Goal: Find specific page/section: Find specific page/section

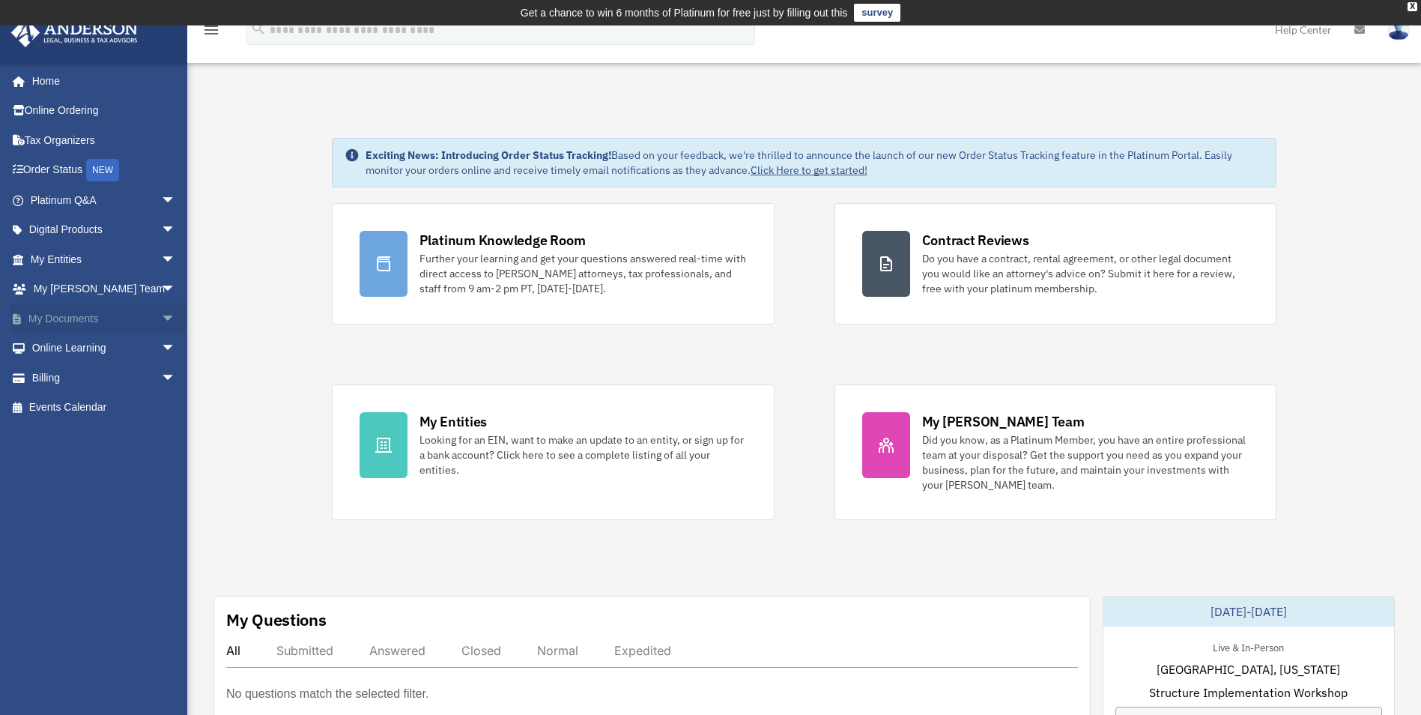
click at [61, 312] on link "My Documents arrow_drop_down" at bounding box center [104, 318] width 188 height 30
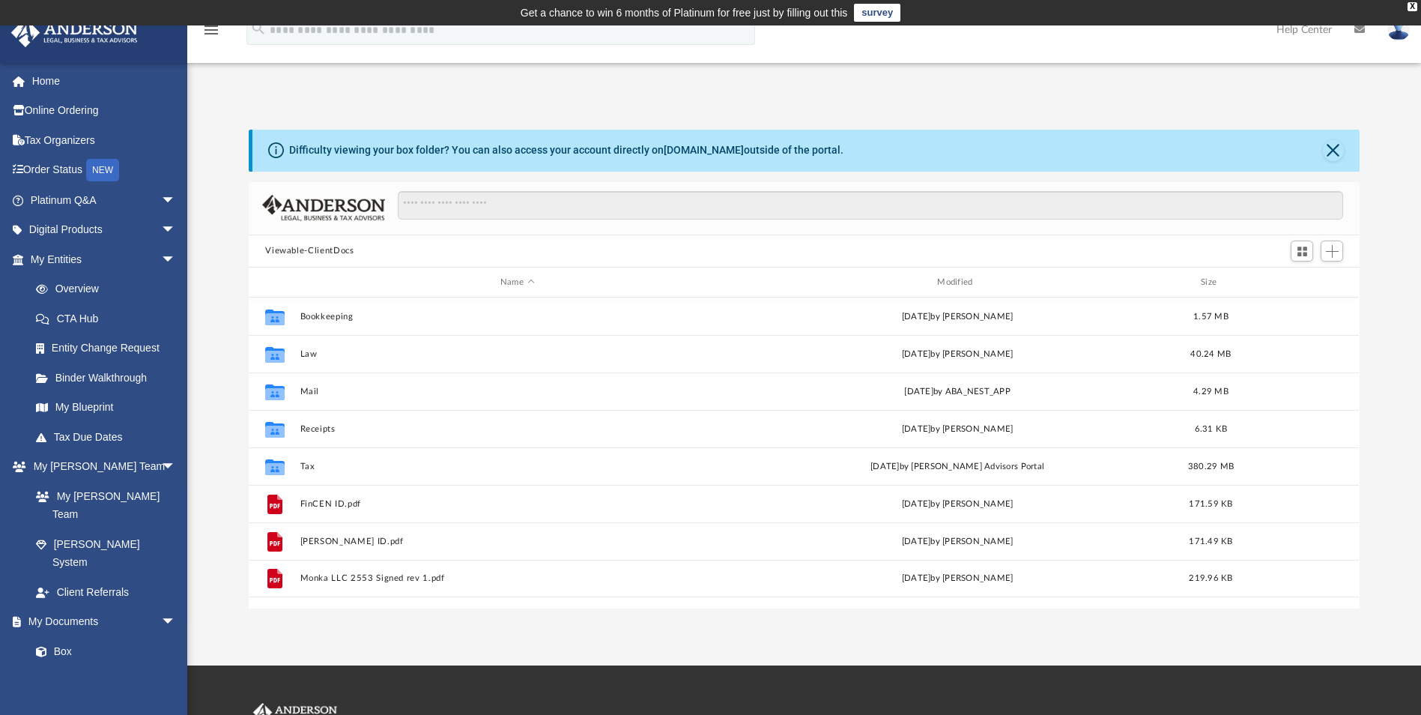
scroll to position [330, 1100]
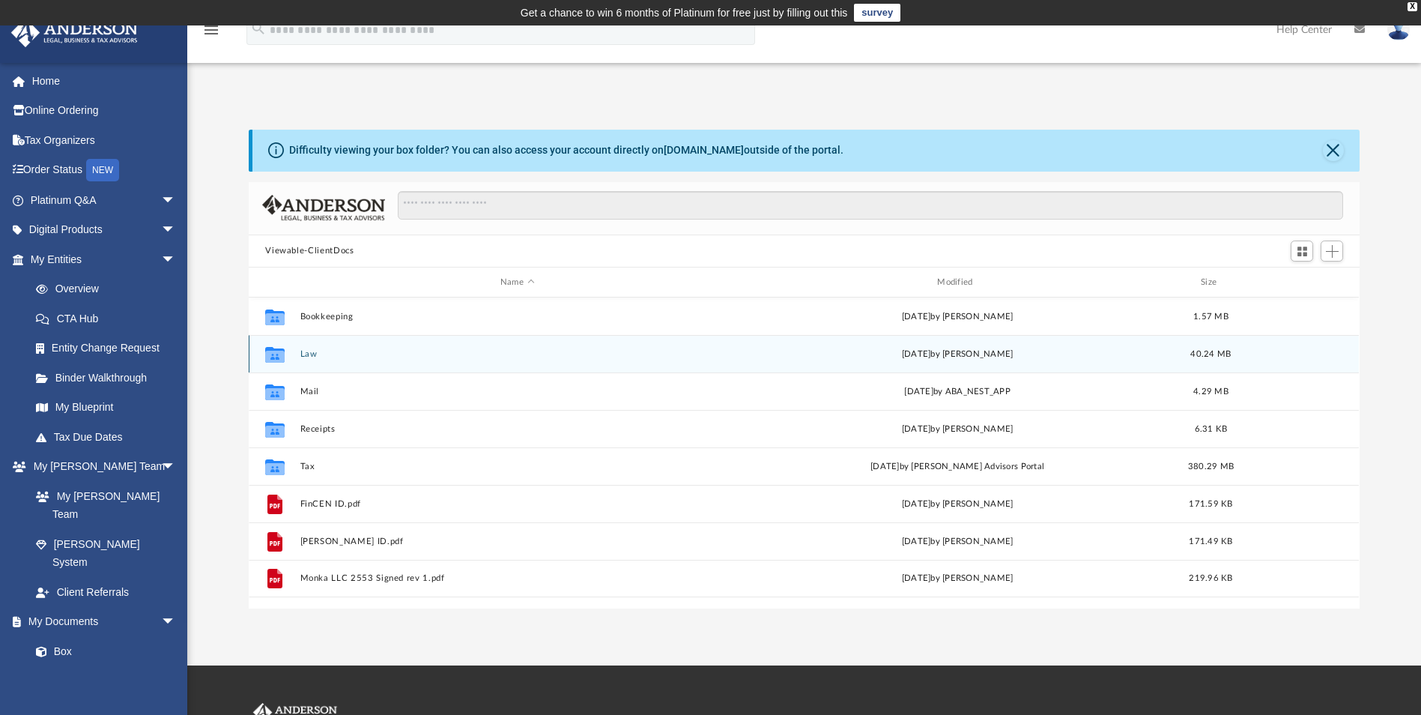
click at [306, 352] on button "Law" at bounding box center [517, 354] width 434 height 10
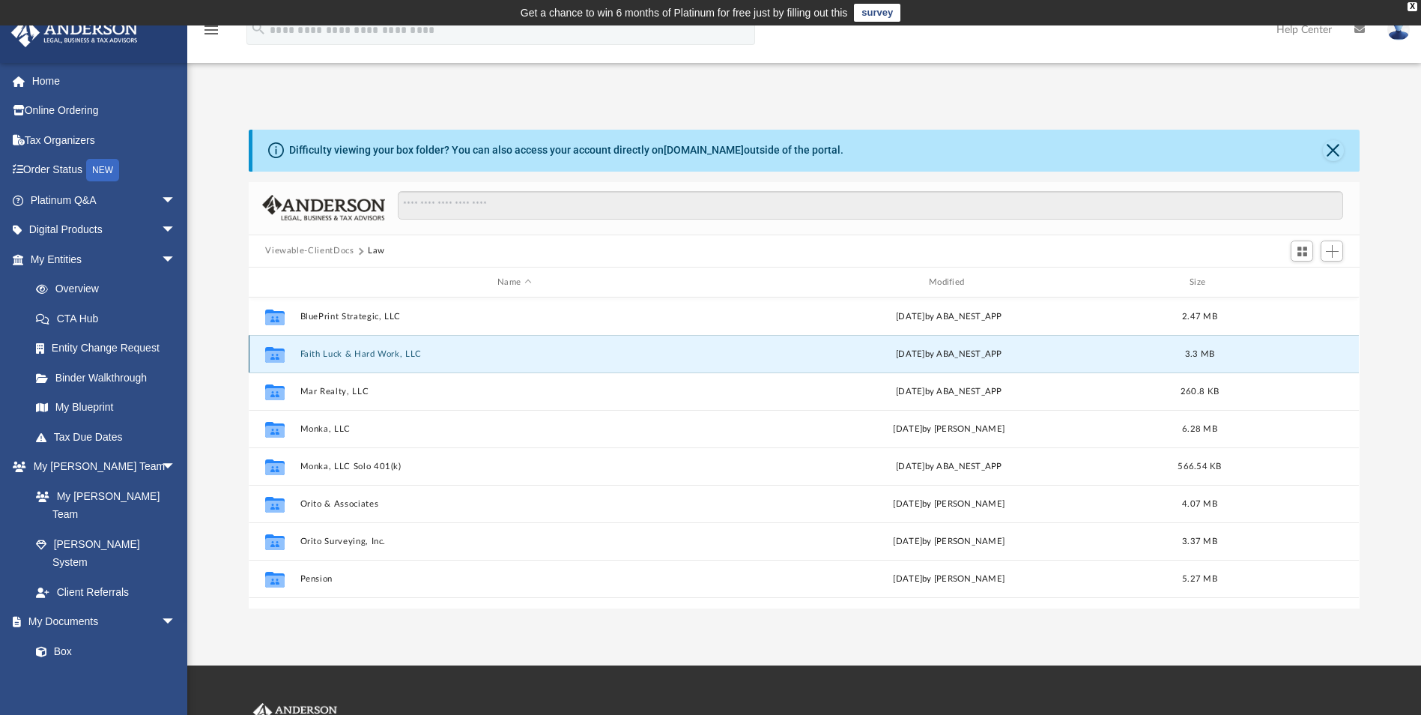
click at [333, 354] on button "Faith Luck & Hard Work, LLC" at bounding box center [514, 354] width 429 height 10
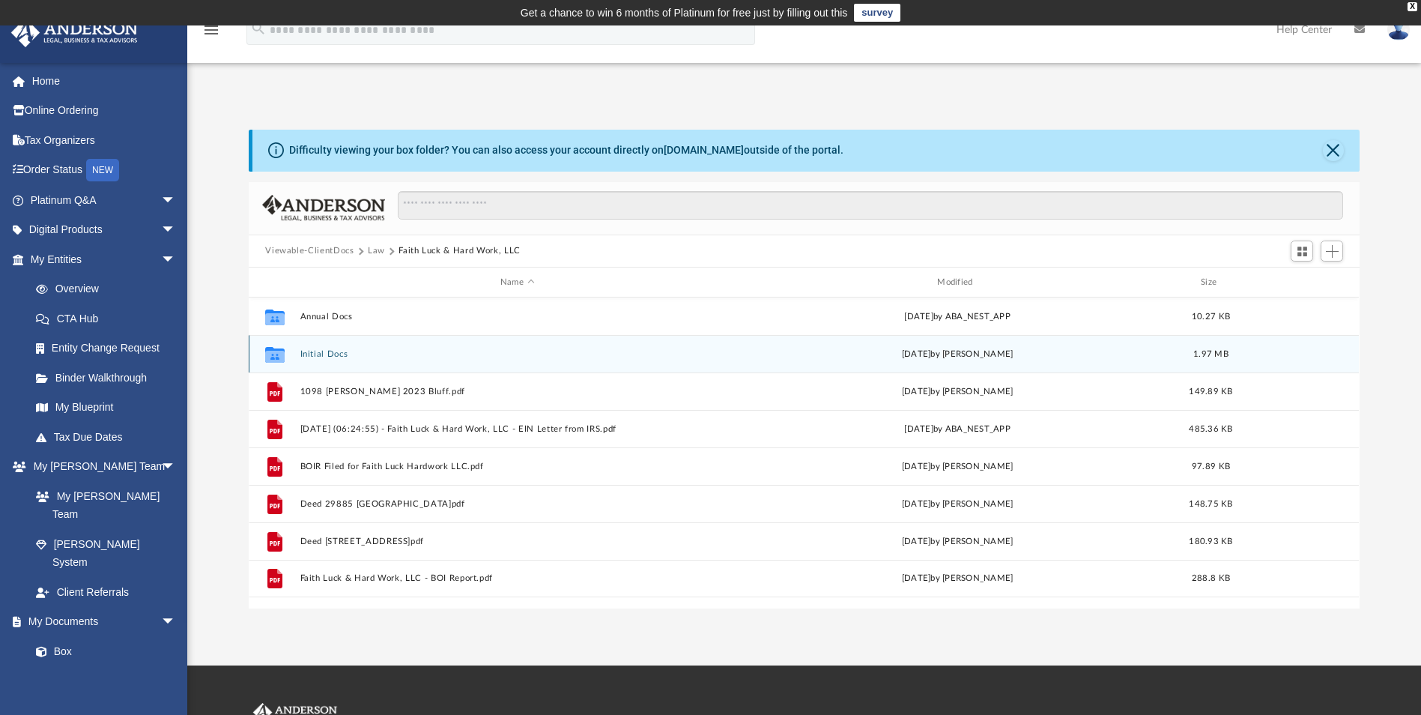
click at [303, 349] on button "Initial Docs" at bounding box center [517, 354] width 434 height 10
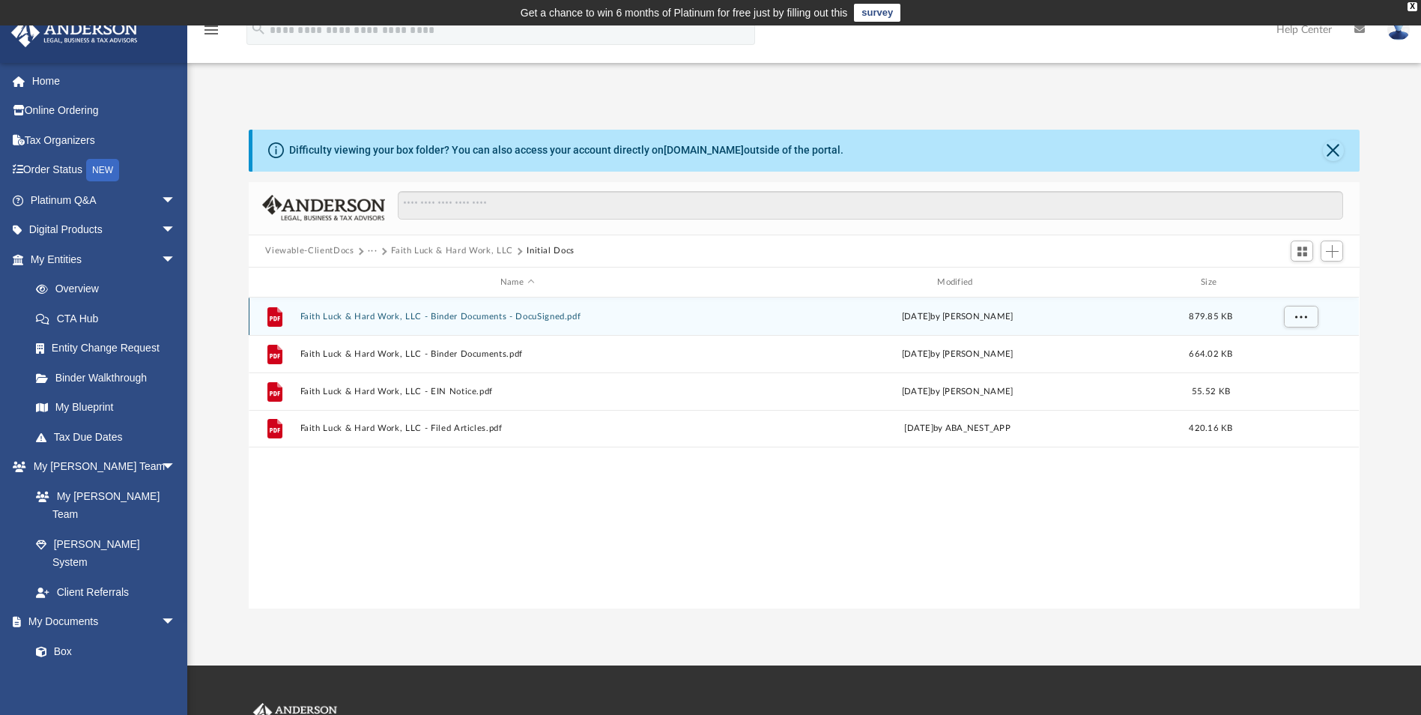
click at [524, 315] on button "Faith Luck & Hard Work, LLC - Binder Documents - DocuSigned.pdf" at bounding box center [517, 317] width 434 height 10
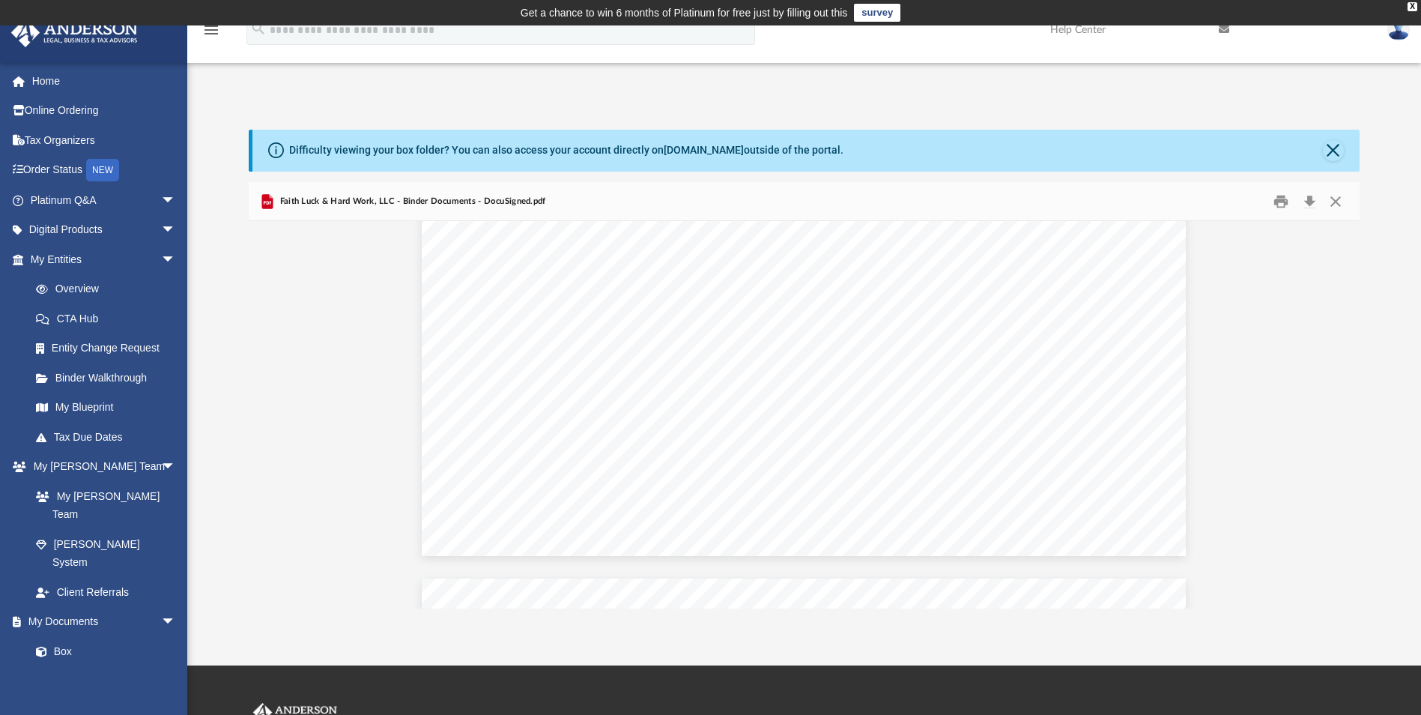
scroll to position [2397, 0]
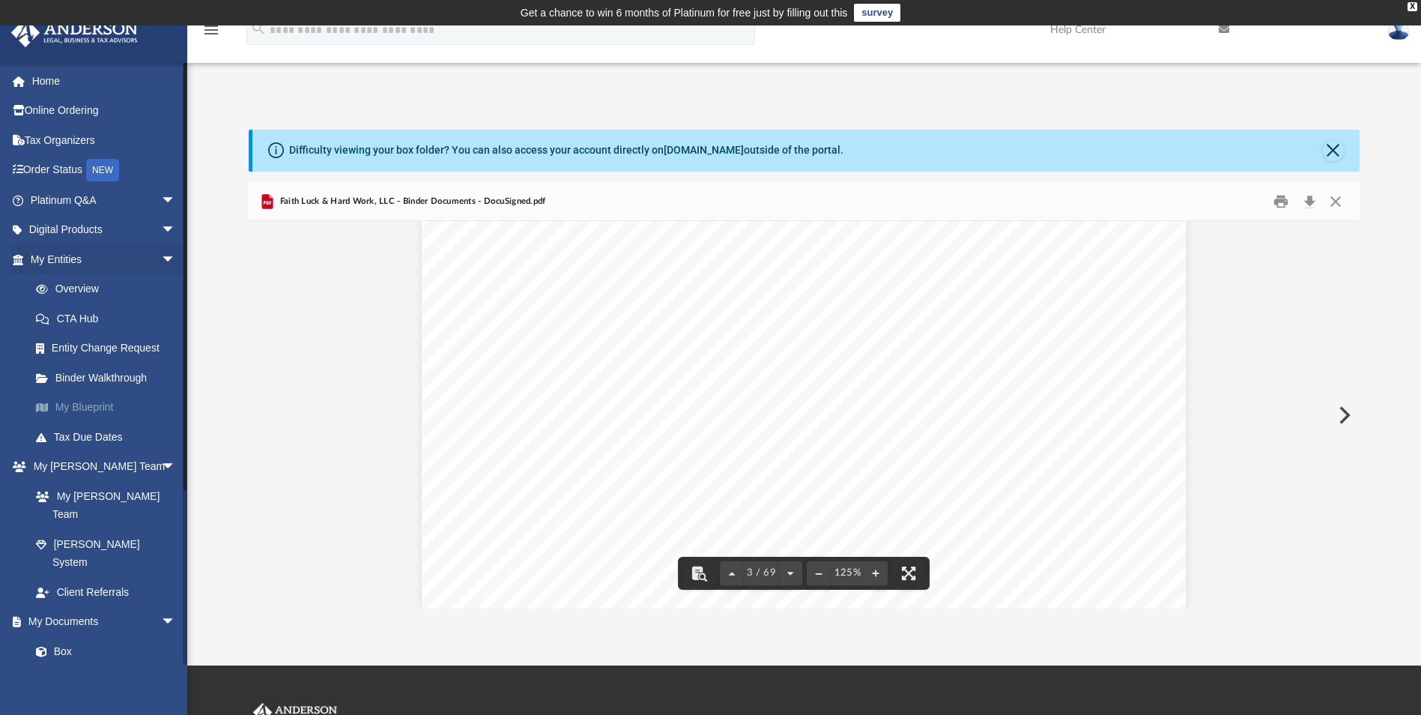
click at [72, 402] on link "My Blueprint" at bounding box center [110, 408] width 178 height 30
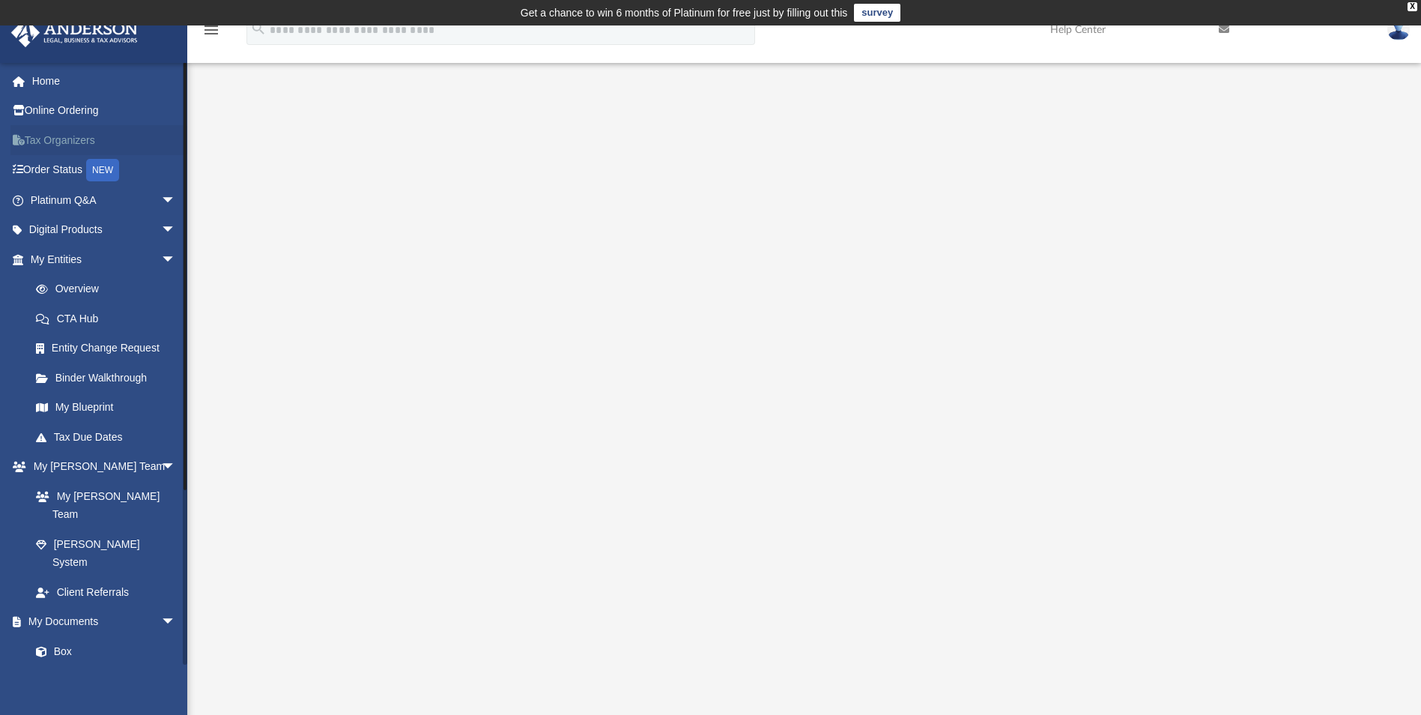
click at [74, 132] on link "Tax Organizers" at bounding box center [104, 140] width 188 height 30
